Goal: Information Seeking & Learning: Learn about a topic

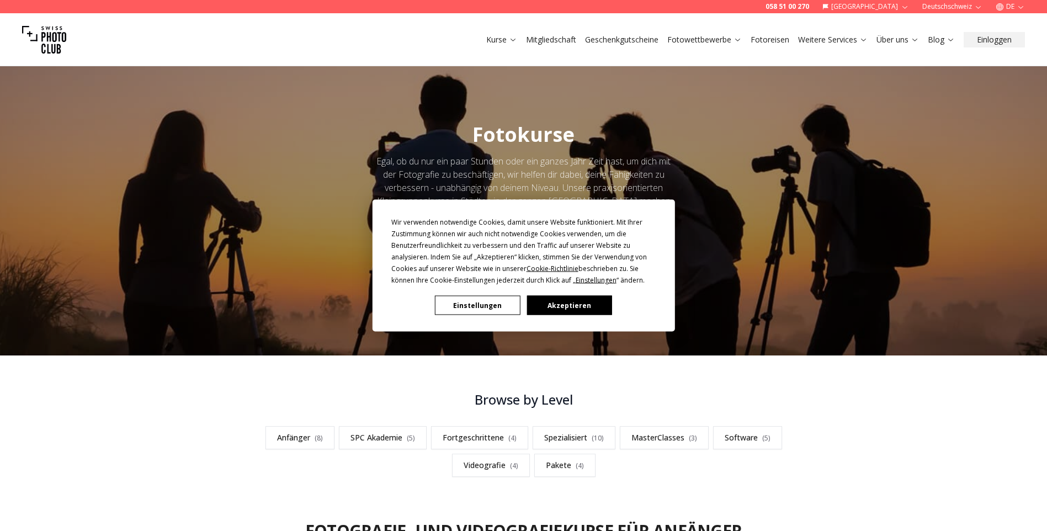
click at [497, 300] on button "Einstellungen" at bounding box center [477, 305] width 85 height 19
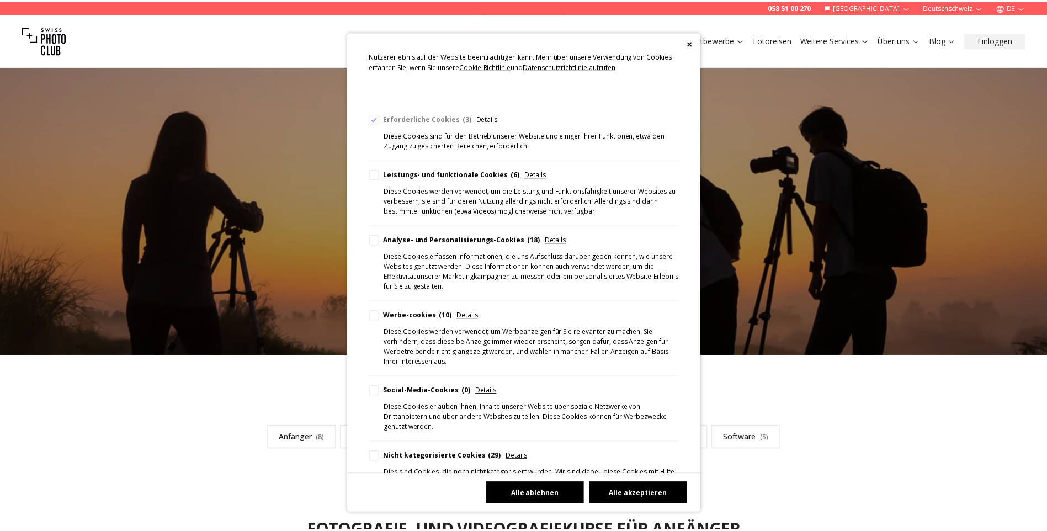
scroll to position [75, 0]
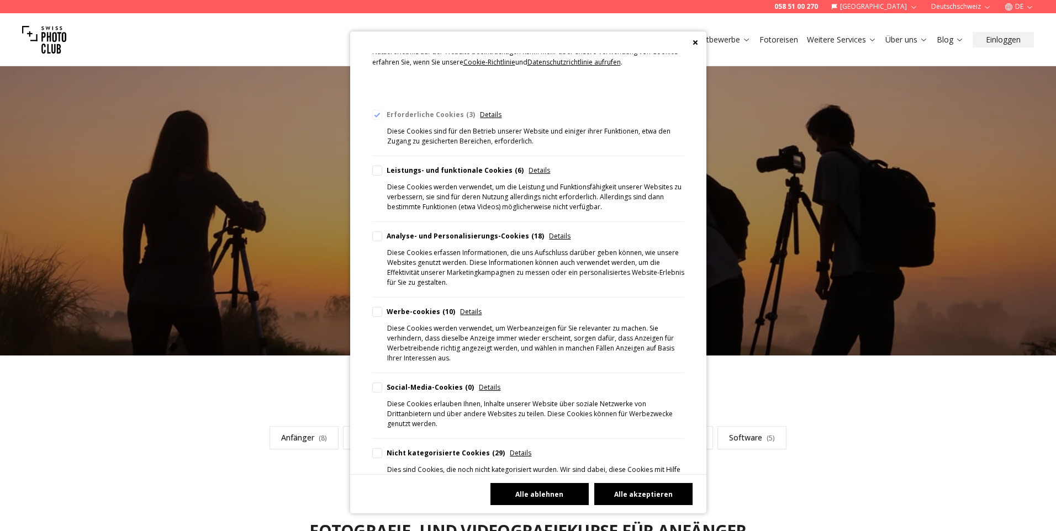
click at [538, 490] on button "Alle ablehnen" at bounding box center [539, 494] width 98 height 22
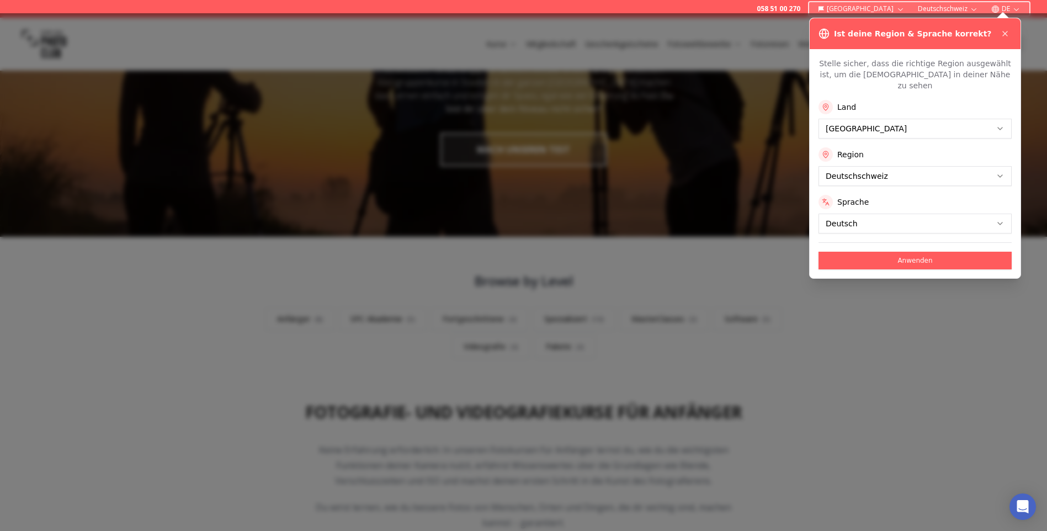
scroll to position [166, 0]
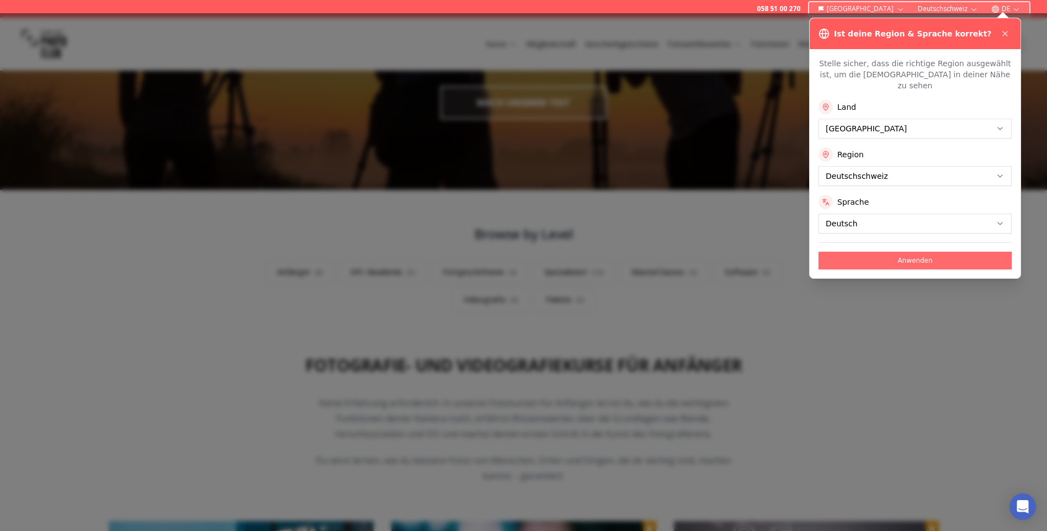
click at [902, 252] on button "Anwenden" at bounding box center [915, 261] width 193 height 18
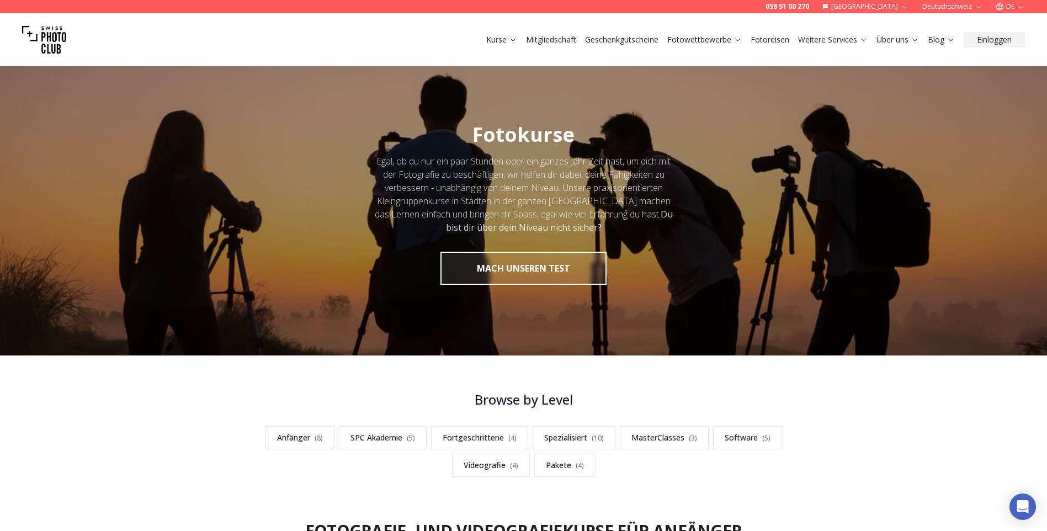
scroll to position [55, 0]
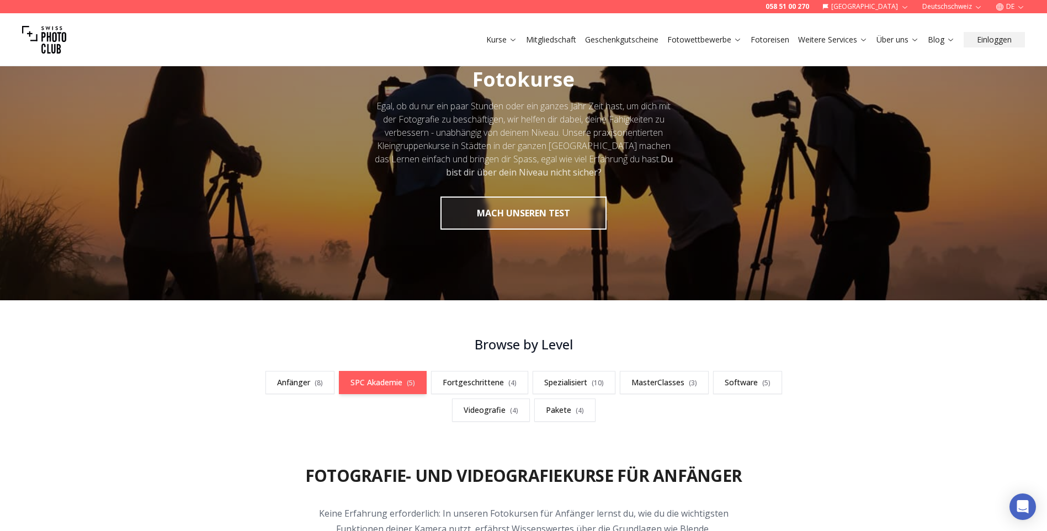
click at [364, 374] on link "SPC Akademie ( 5 )" at bounding box center [383, 382] width 88 height 23
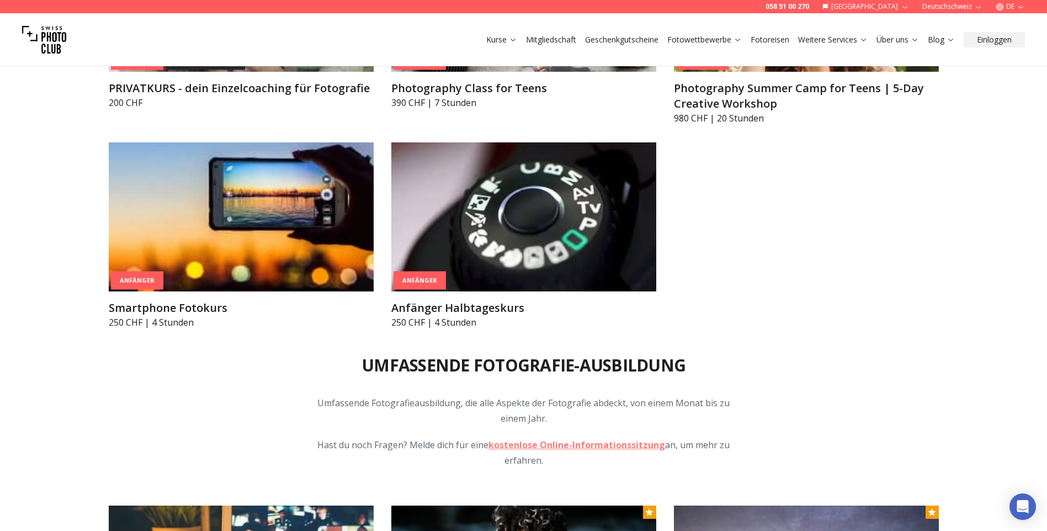
scroll to position [1244, 0]
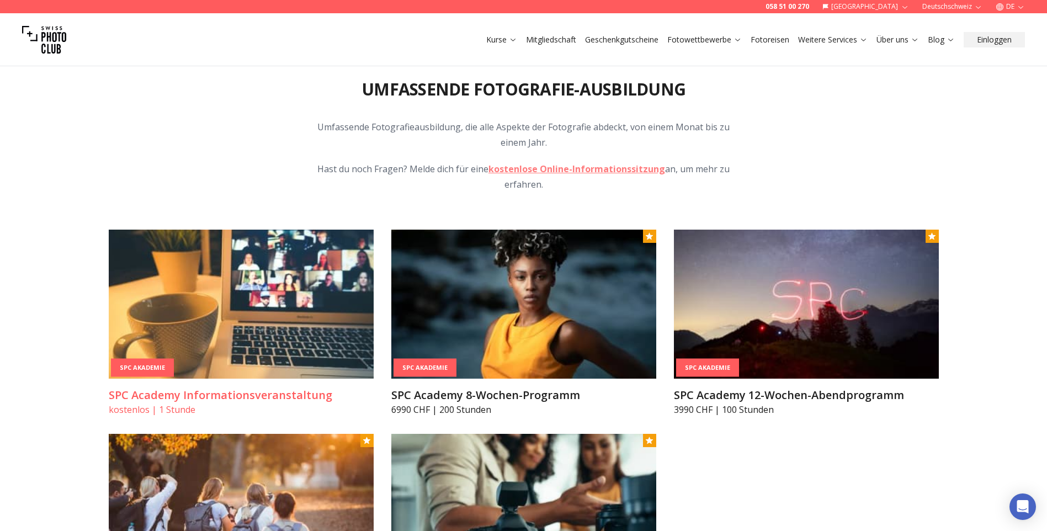
click at [271, 321] on img at bounding box center [241, 304] width 265 height 149
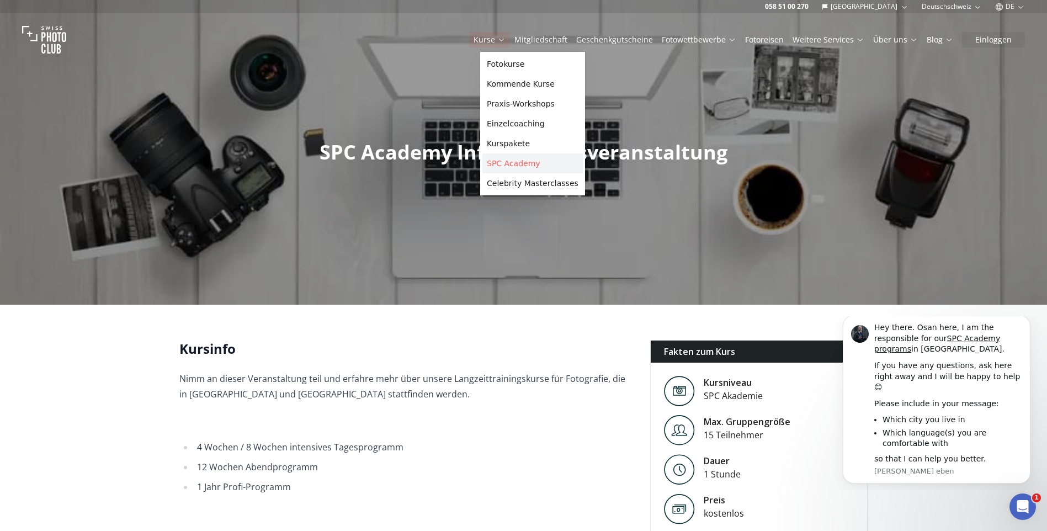
click at [508, 158] on link "SPC Academy" at bounding box center [533, 163] width 100 height 20
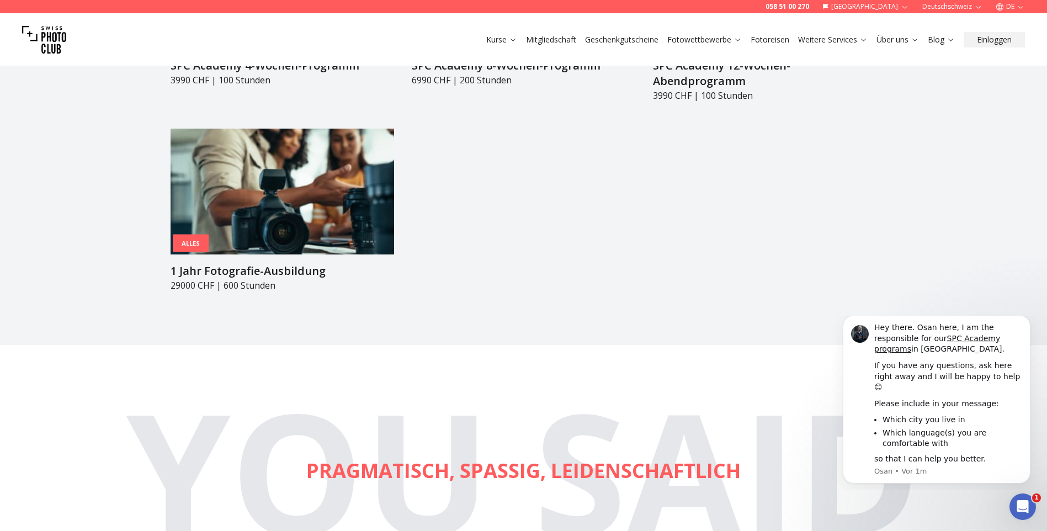
scroll to position [1325, 0]
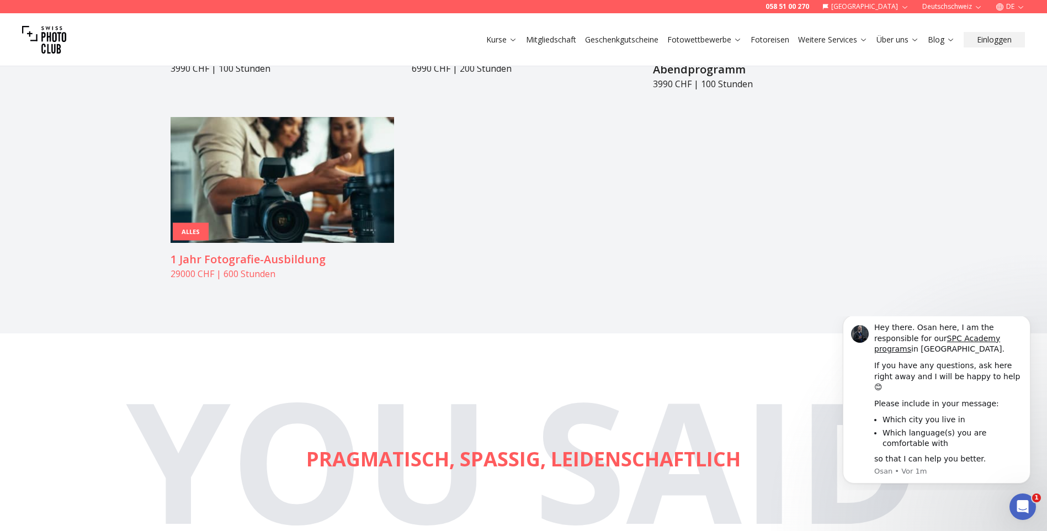
click at [288, 252] on h3 "1 Jahr Fotografie-Ausbildung" at bounding box center [283, 259] width 224 height 15
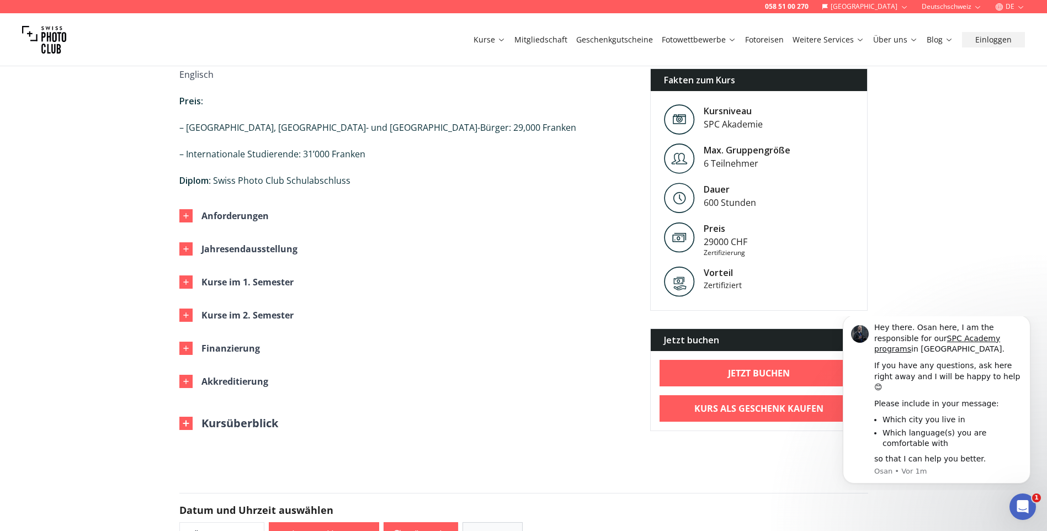
scroll to position [883, 0]
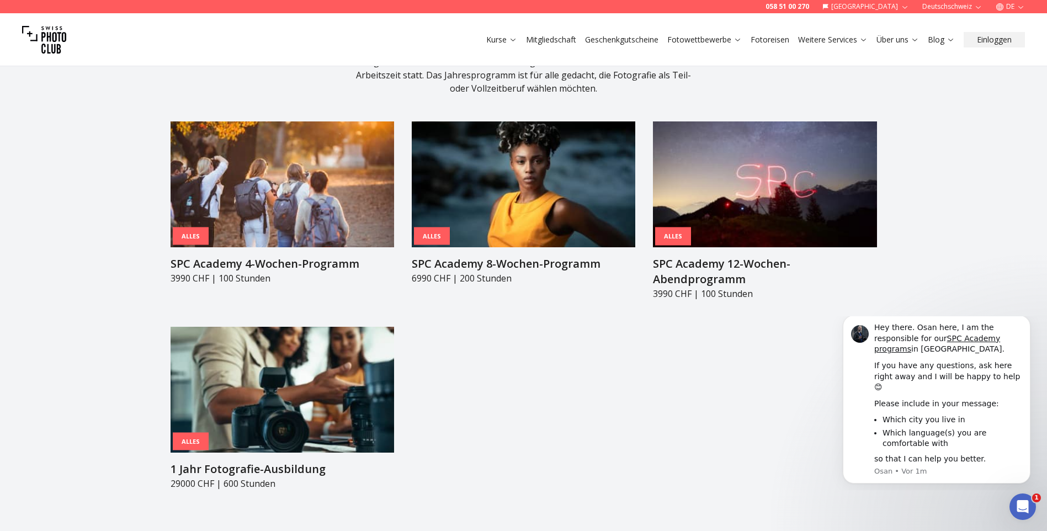
scroll to position [1215, 0]
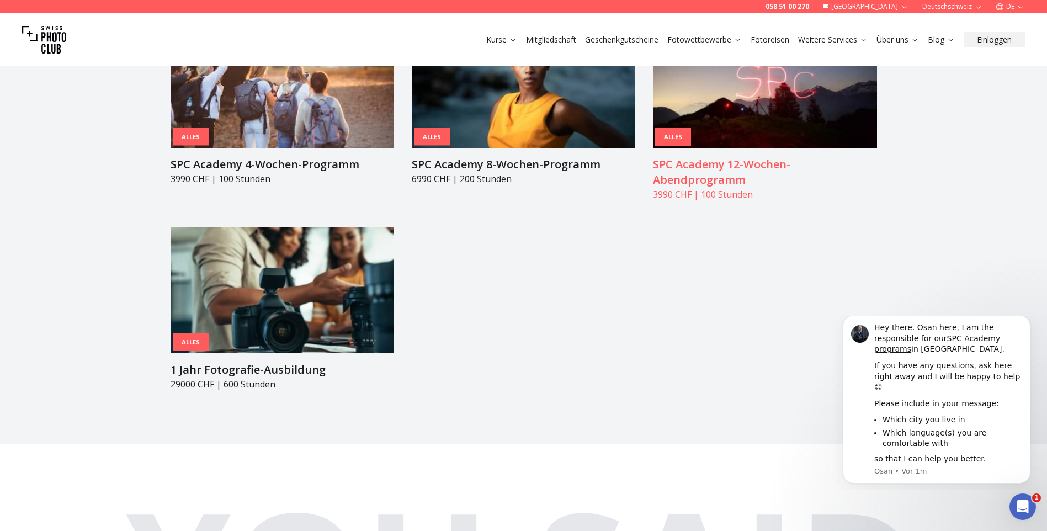
click at [679, 157] on h3 "SPC Academy 12-Wochen-Abendprogramm" at bounding box center [765, 172] width 224 height 31
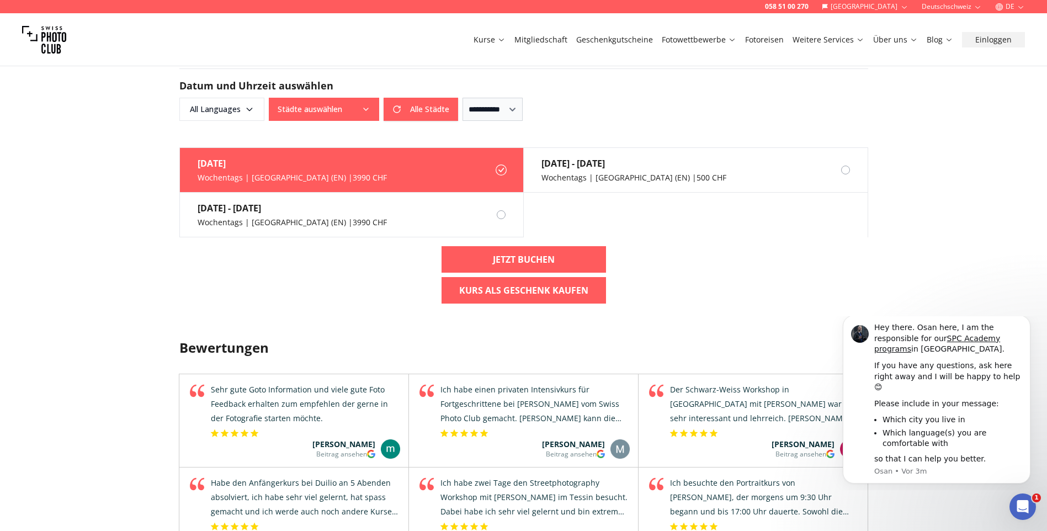
scroll to position [939, 0]
